Goal: Task Accomplishment & Management: Use online tool/utility

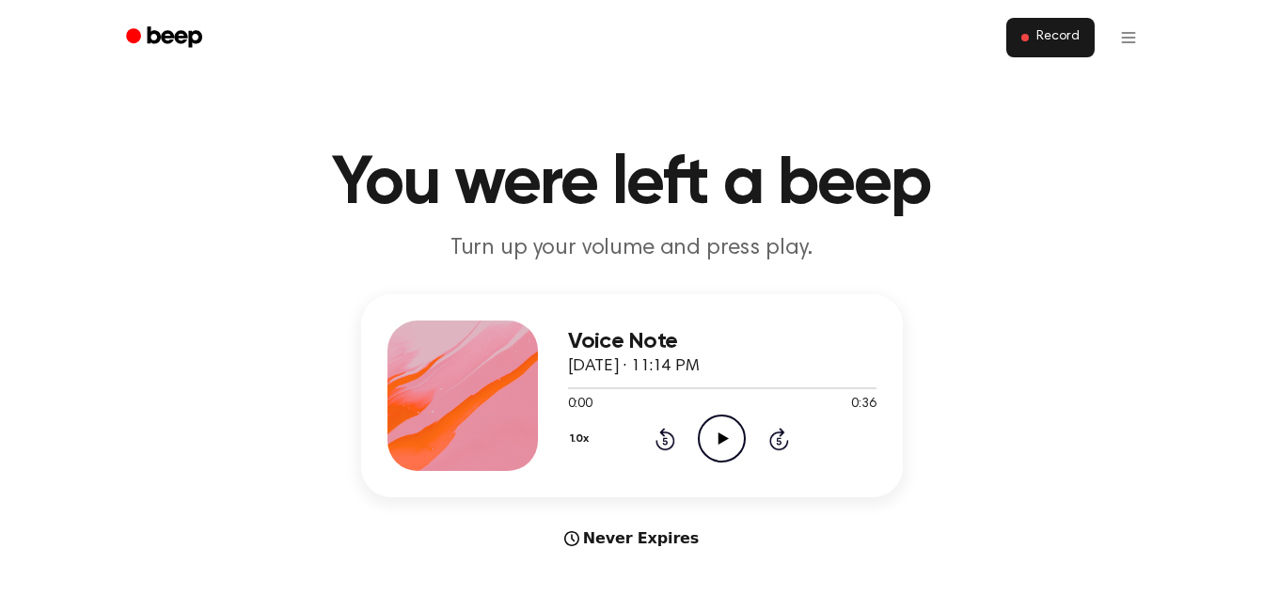
click at [1060, 34] on span "Record" at bounding box center [1057, 37] width 42 height 17
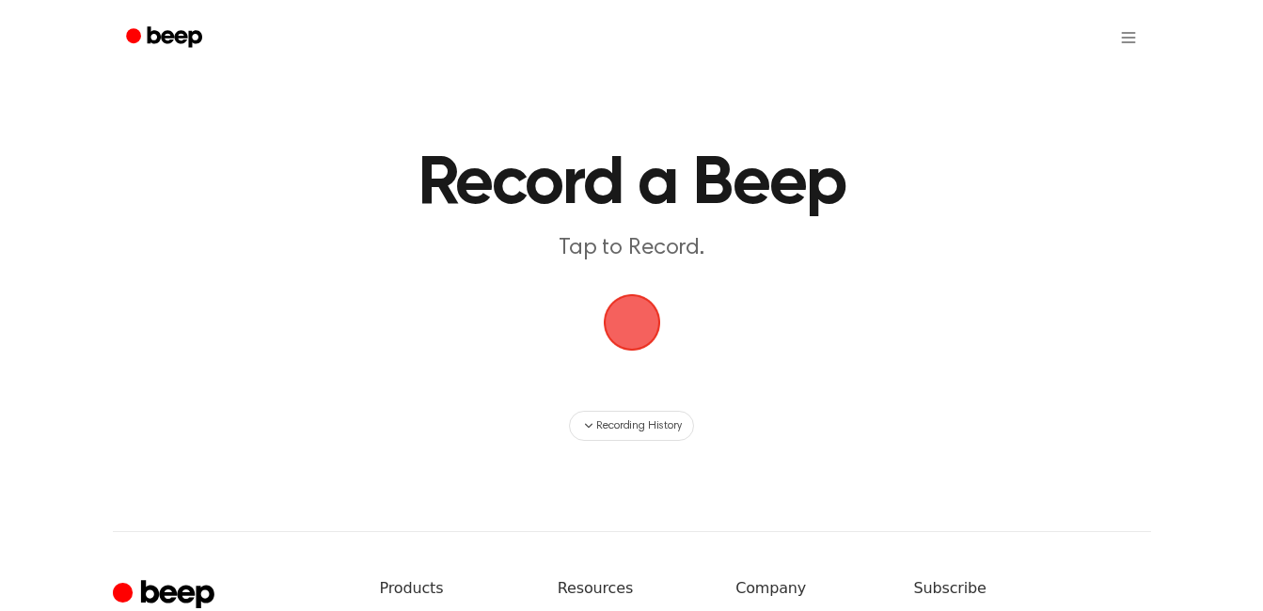
click at [587, 292] on main "Record a Beep Tap to Record. Recording History" at bounding box center [631, 220] width 1263 height 441
